Goal: Task Accomplishment & Management: Manage account settings

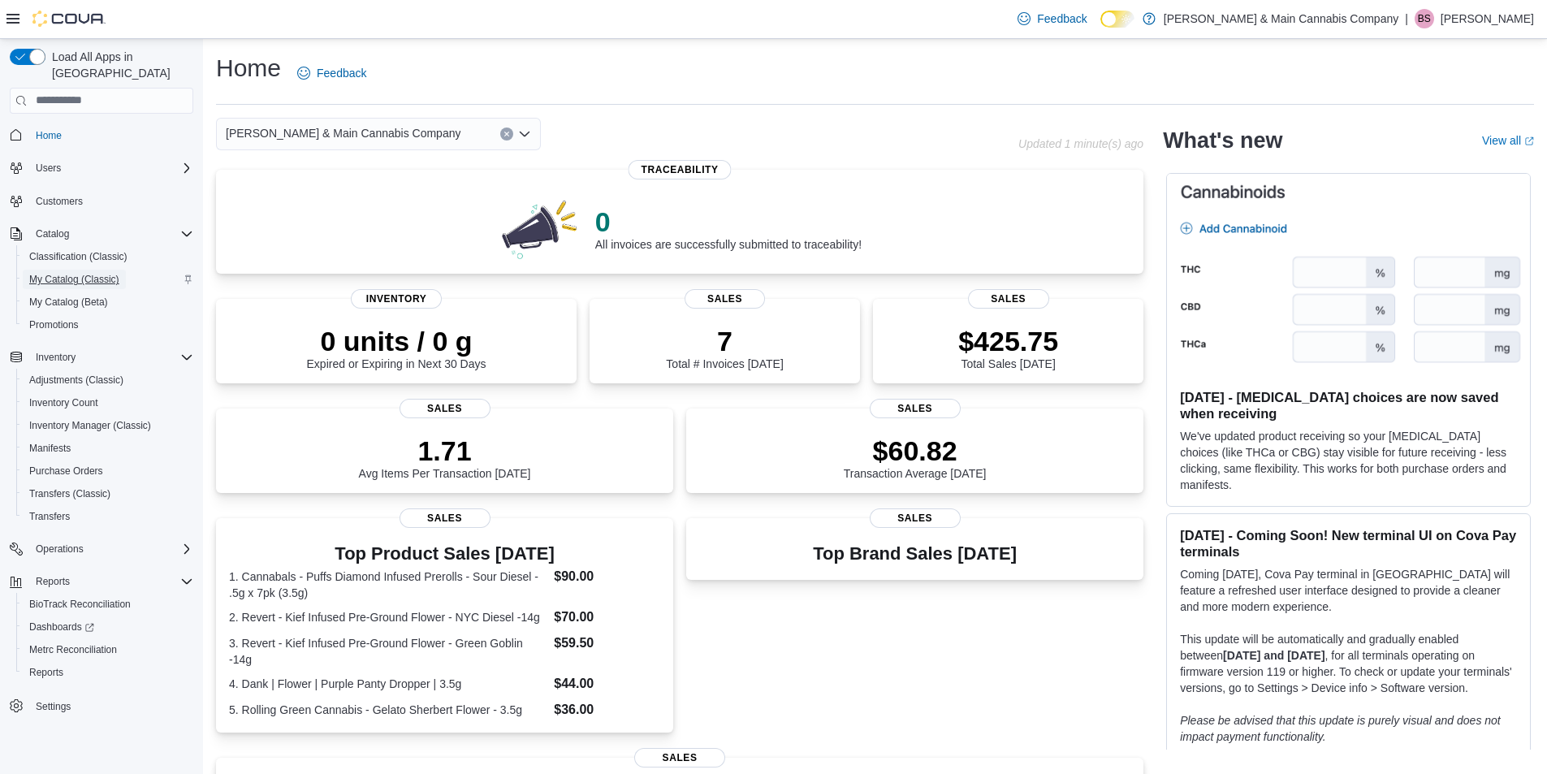
click at [65, 273] on span "My Catalog (Classic)" at bounding box center [74, 279] width 90 height 13
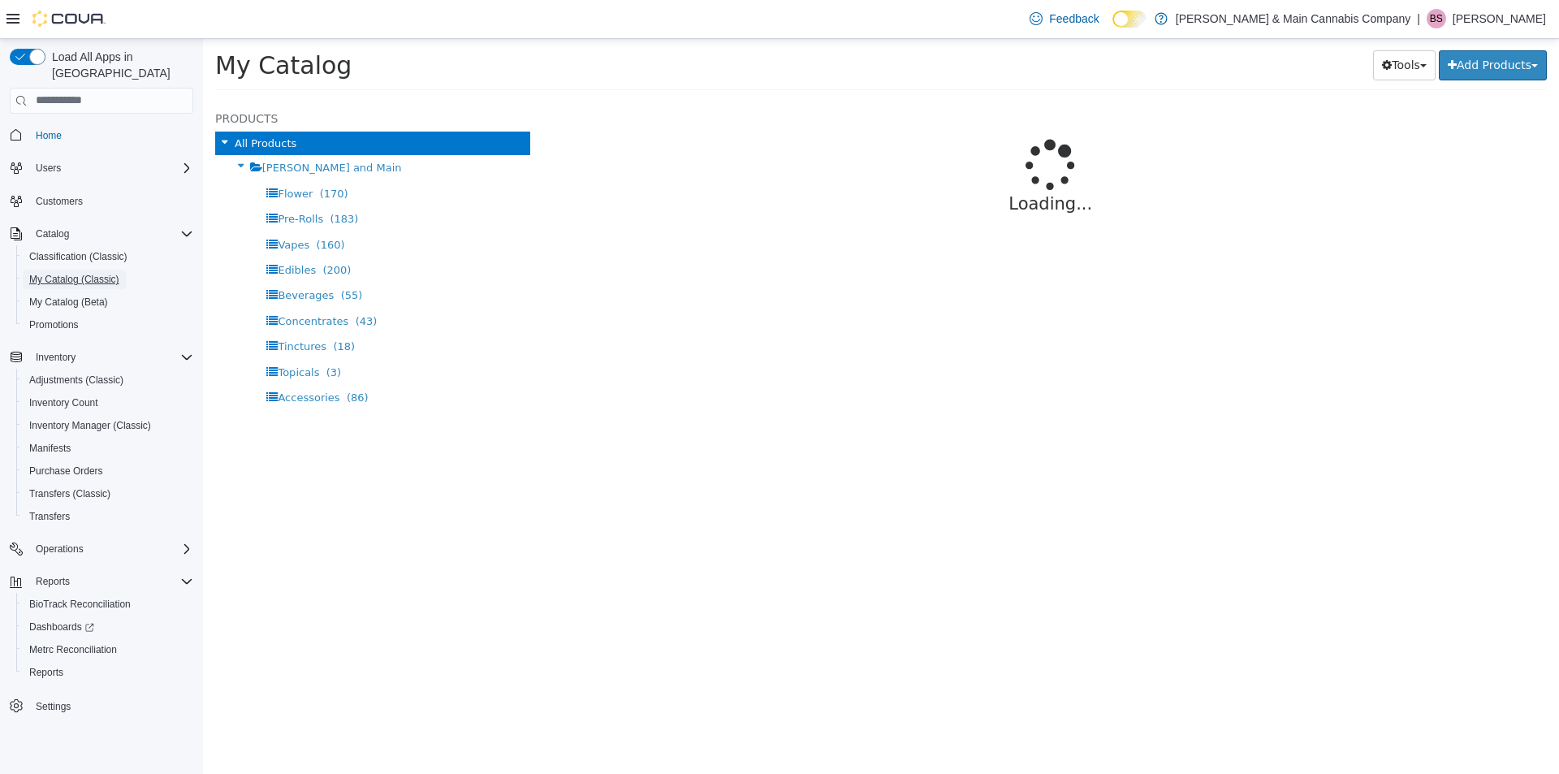
select select "**********"
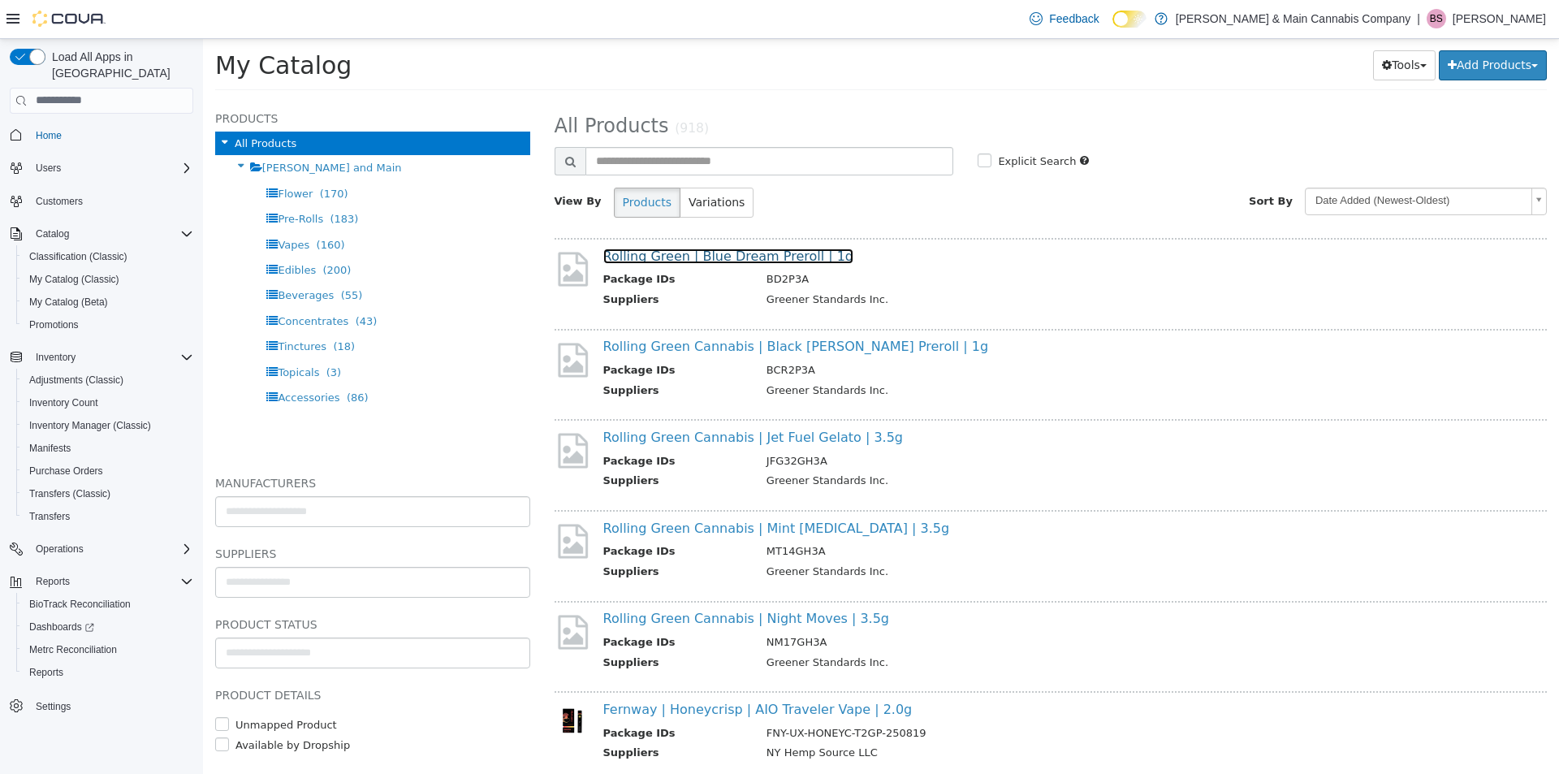
click at [690, 256] on link "Rolling Green | Blue Dream Preroll | 1g" at bounding box center [728, 255] width 251 height 15
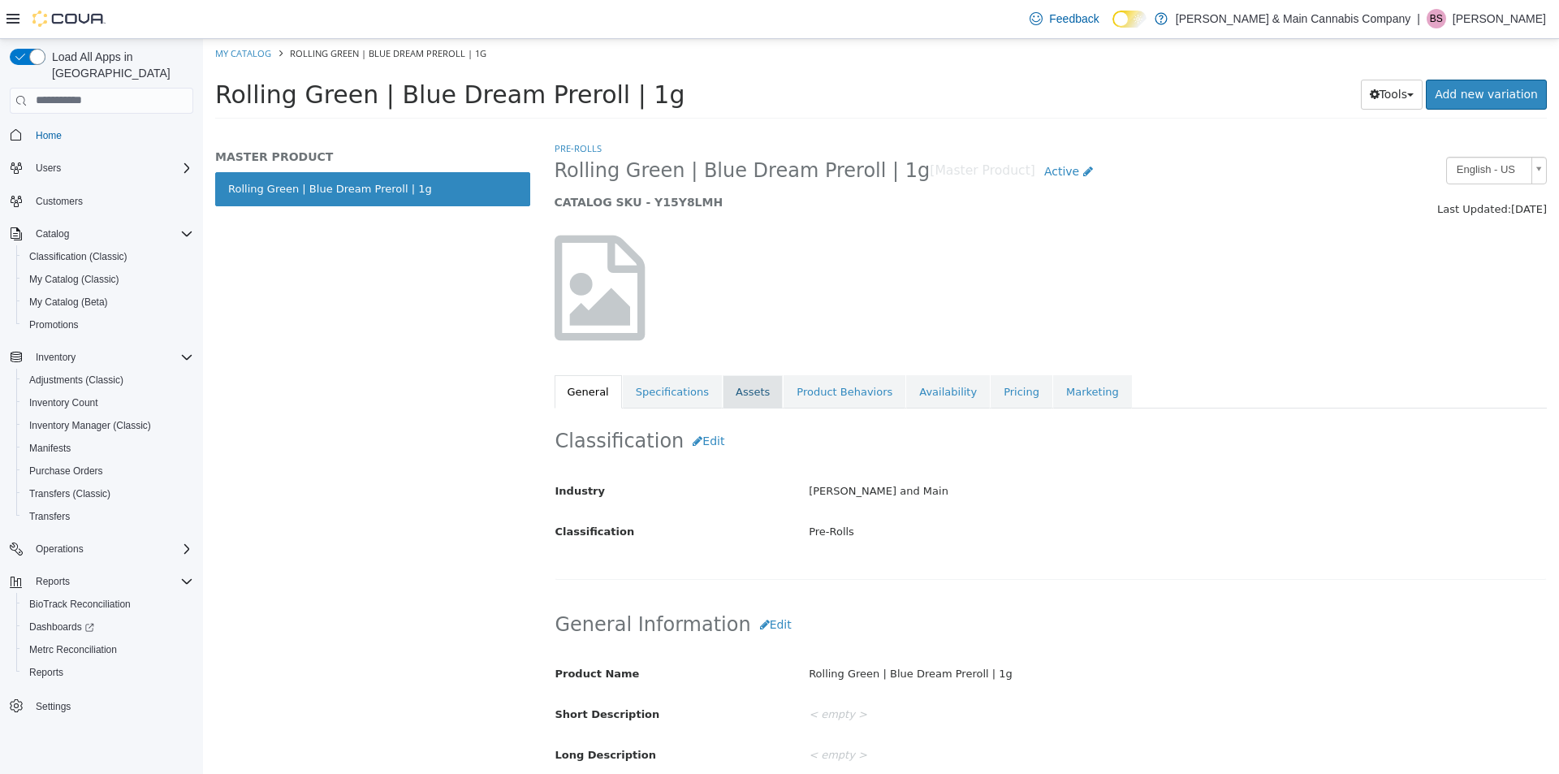
click at [726, 387] on link "Assets" at bounding box center [753, 391] width 60 height 34
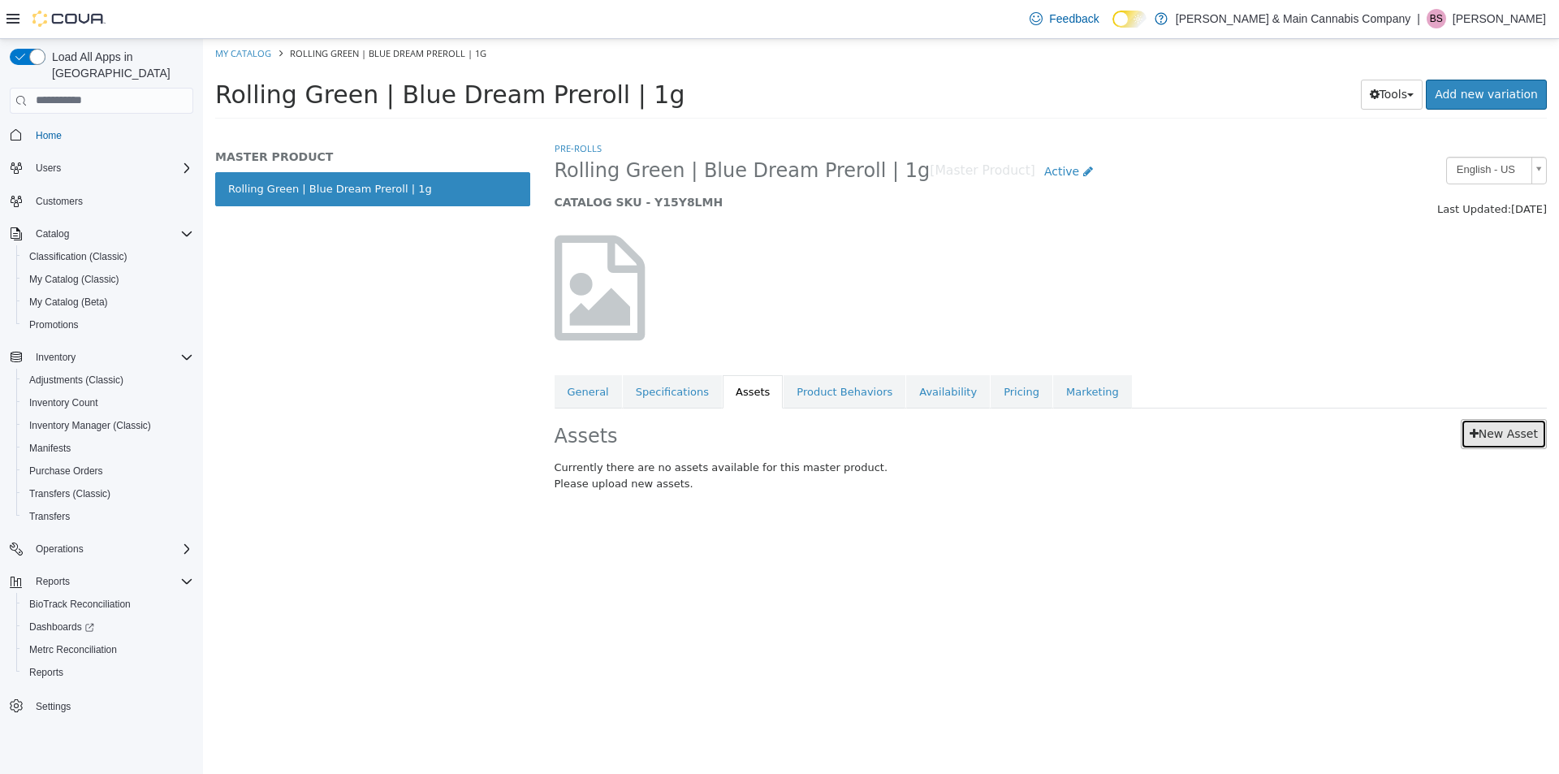
click at [1511, 430] on link "New Asset" at bounding box center [1504, 433] width 86 height 30
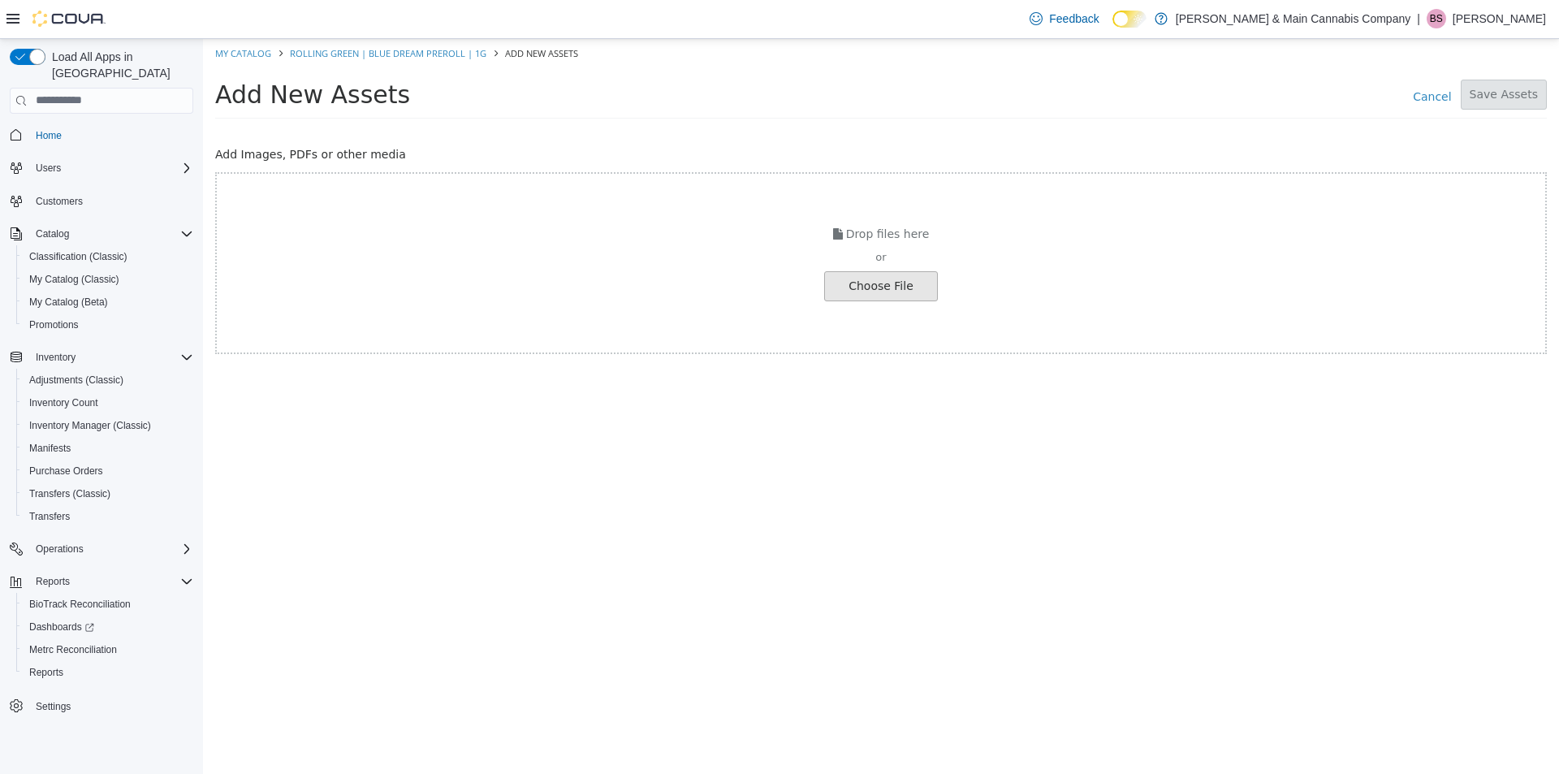
click at [873, 299] on input "file" at bounding box center [31, 285] width 1813 height 28
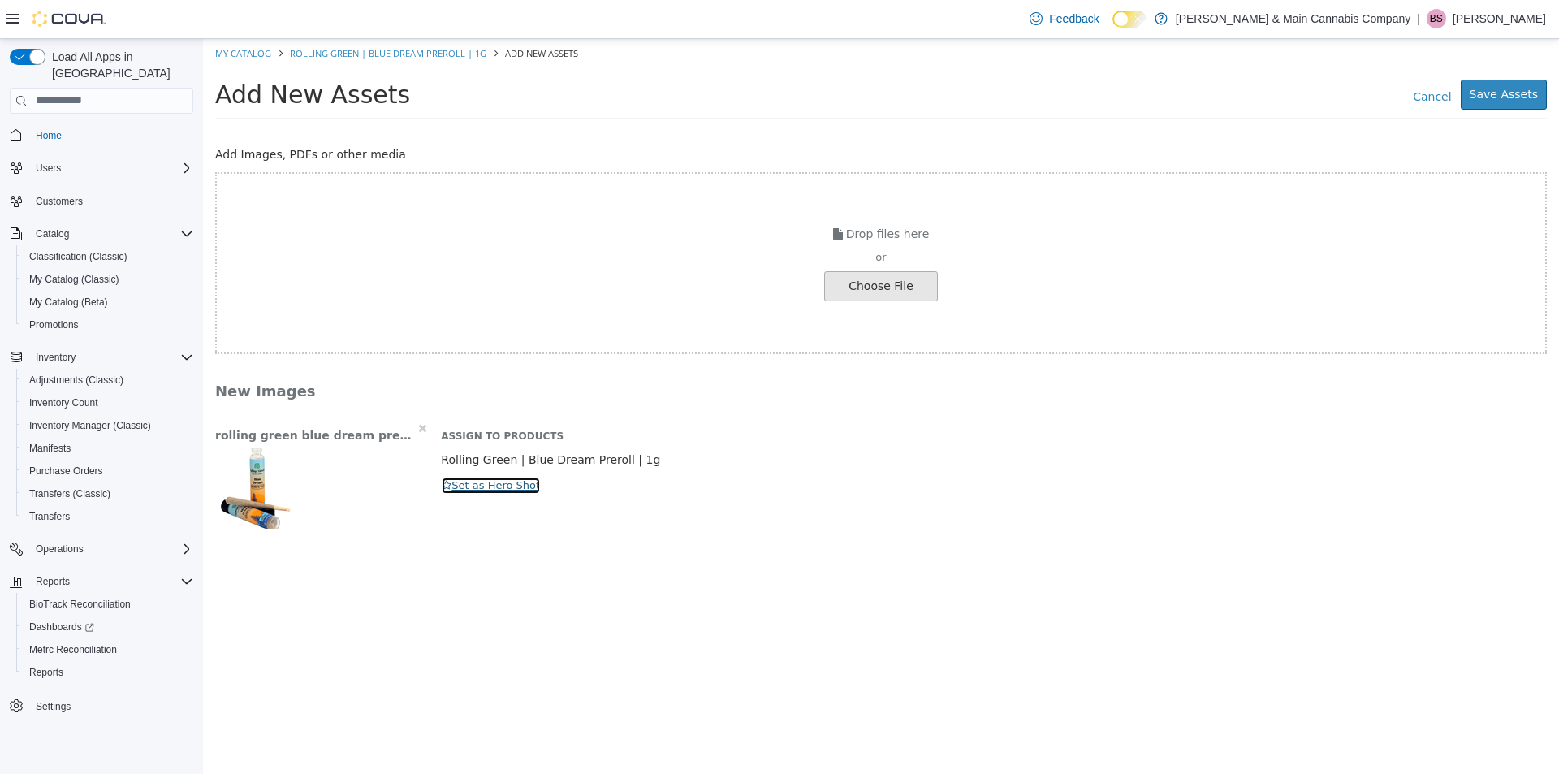
click at [447, 478] on button "Set as Hero Shot" at bounding box center [491, 485] width 100 height 18
click at [1500, 106] on button "Save Assets" at bounding box center [1504, 94] width 86 height 30
